Goal: Task Accomplishment & Management: Manage account settings

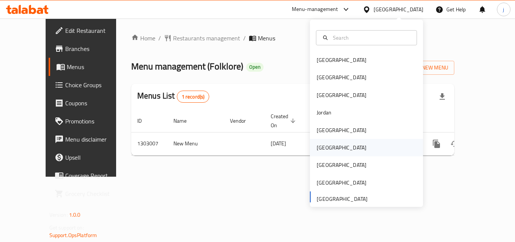
click at [325, 145] on div "[GEOGRAPHIC_DATA]" at bounding box center [341, 147] width 62 height 17
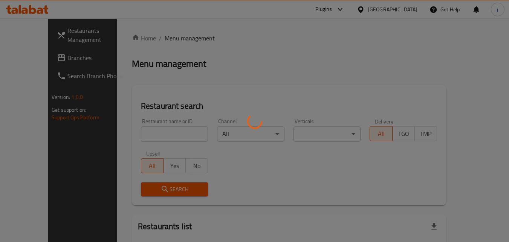
click at [32, 57] on div at bounding box center [254, 121] width 509 height 242
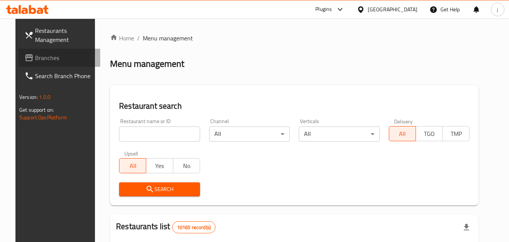
click at [35, 57] on span "Branches" at bounding box center [65, 57] width 60 height 9
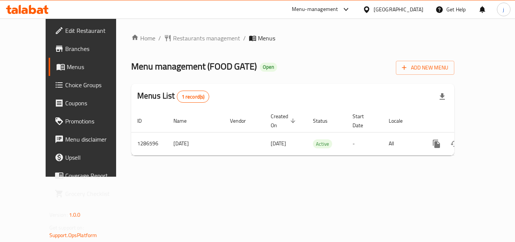
click at [65, 86] on span "Choice Groups" at bounding box center [95, 84] width 60 height 9
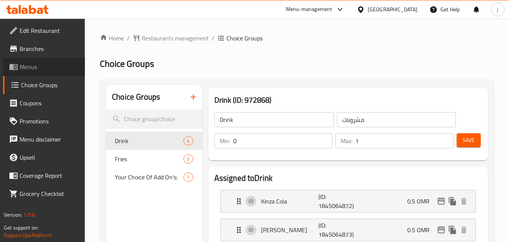
click at [35, 65] on span "Menus" at bounding box center [50, 66] width 60 height 9
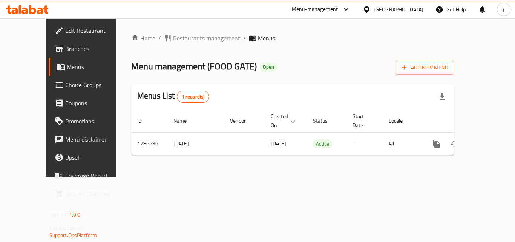
click at [65, 87] on span "Choice Groups" at bounding box center [95, 84] width 60 height 9
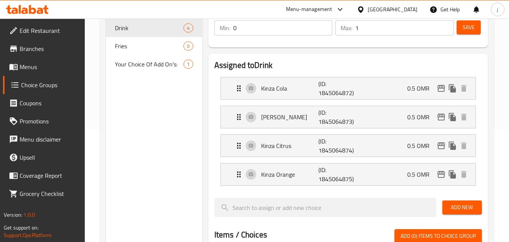
scroll to position [113, 0]
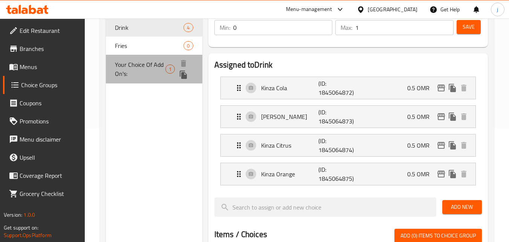
click at [144, 64] on span "Your Choice Of Add On's:" at bounding box center [140, 69] width 50 height 18
type input "Your Choice Of Add On's:"
type input "إختيارك من الاضافات:"
type input "0"
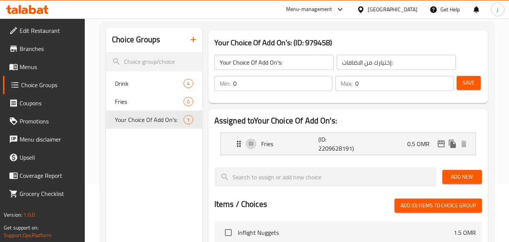
scroll to position [0, 0]
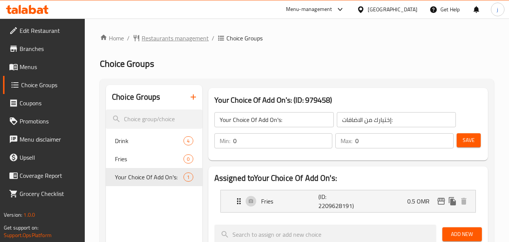
click at [190, 37] on span "Restaurants management" at bounding box center [175, 38] width 67 height 9
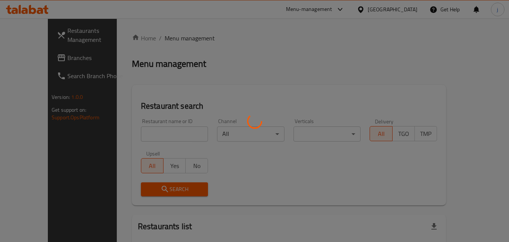
click at [23, 61] on div at bounding box center [254, 121] width 509 height 242
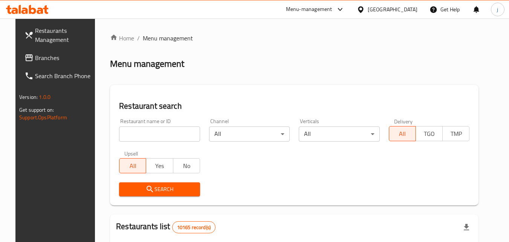
click at [23, 61] on div at bounding box center [254, 121] width 509 height 242
click at [35, 61] on span "Branches" at bounding box center [65, 57] width 60 height 9
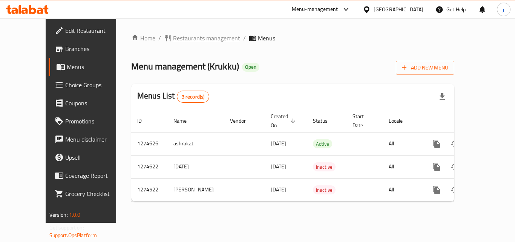
click at [177, 34] on span "Restaurants management" at bounding box center [206, 38] width 67 height 9
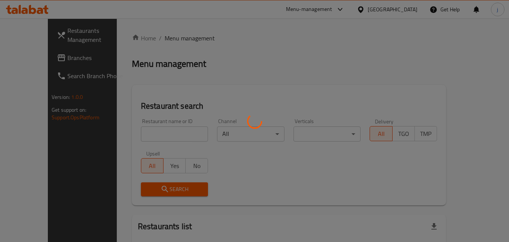
click at [33, 61] on div at bounding box center [254, 121] width 509 height 242
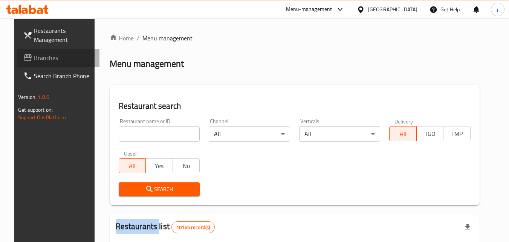
click at [34, 61] on span "Branches" at bounding box center [64, 57] width 60 height 9
